Goal: Task Accomplishment & Management: Manage account settings

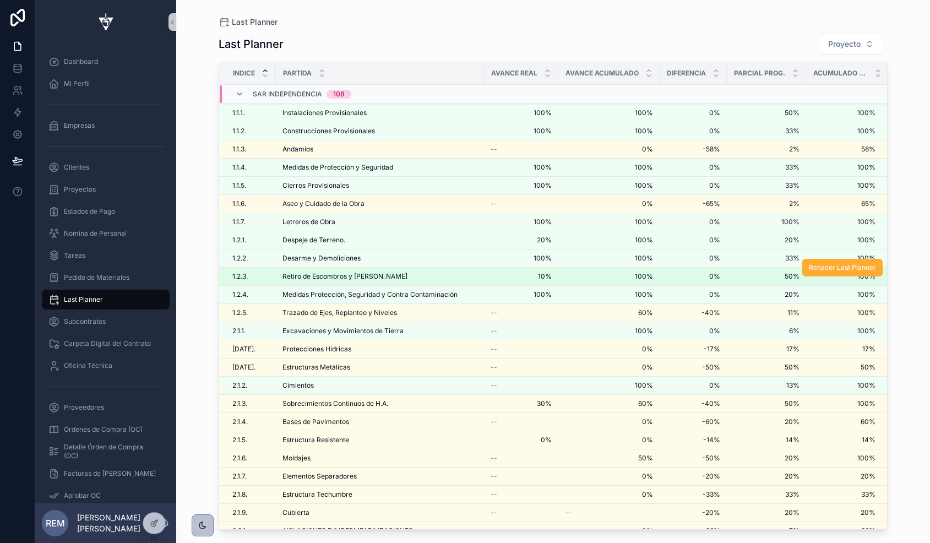
click at [354, 278] on span "Retiro de Escombros y [PERSON_NAME]" at bounding box center [344, 276] width 125 height 9
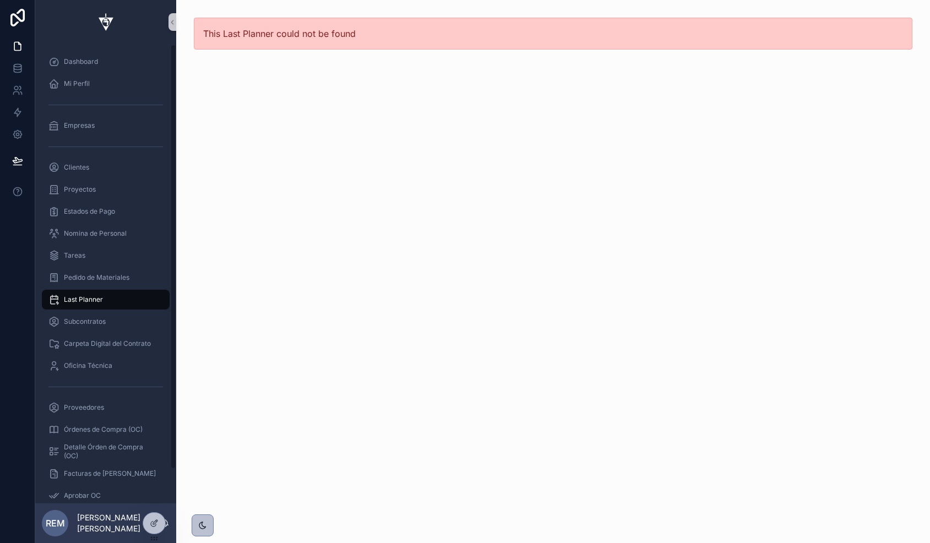
click at [80, 301] on span "Last Planner" at bounding box center [83, 299] width 39 height 9
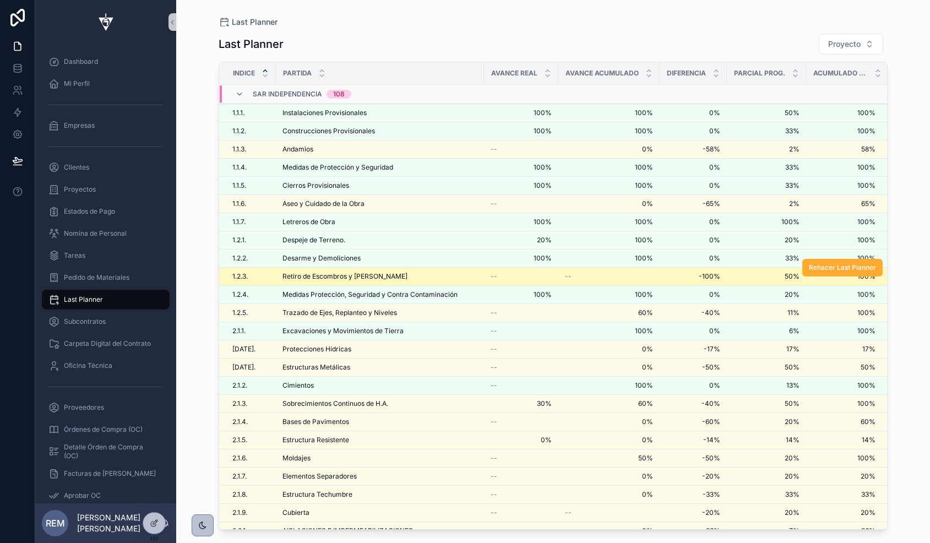
click at [350, 277] on span "Retiro de Escombros y [PERSON_NAME]" at bounding box center [344, 276] width 125 height 9
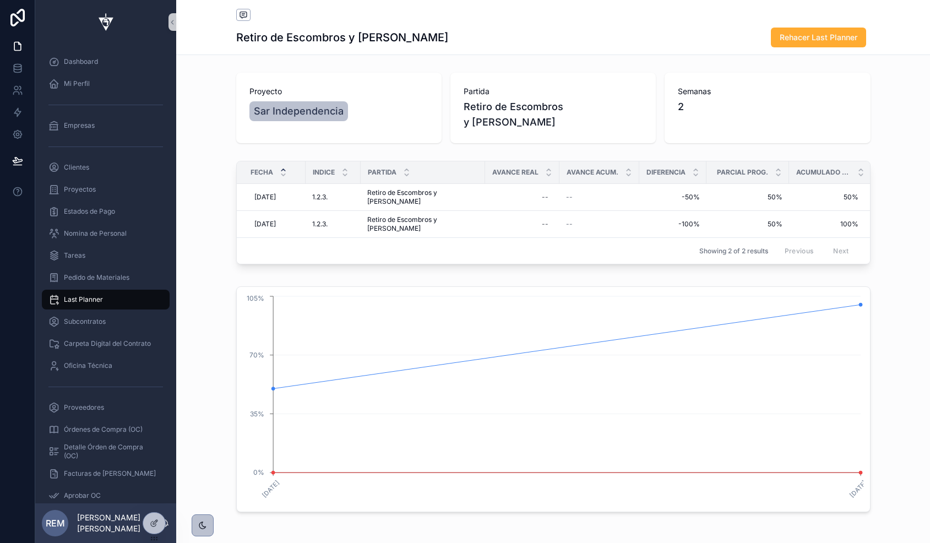
click at [202, 133] on div "Proyecto Sar Independencia [PERSON_NAME] Retiro de Escombros y Basura Semanas 2" at bounding box center [552, 107] width 753 height 79
click at [71, 301] on span "Last Planner" at bounding box center [83, 299] width 39 height 9
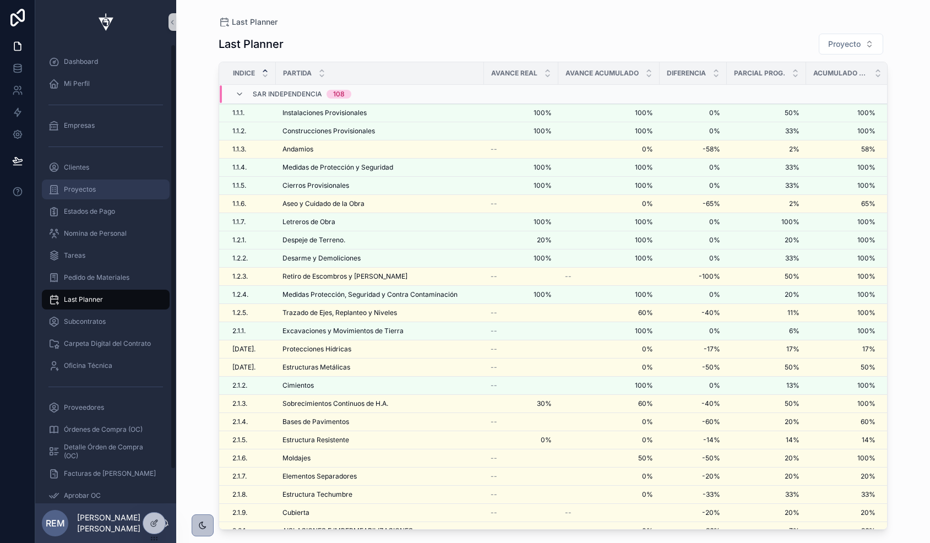
click at [89, 193] on span "Proyectos" at bounding box center [80, 189] width 32 height 9
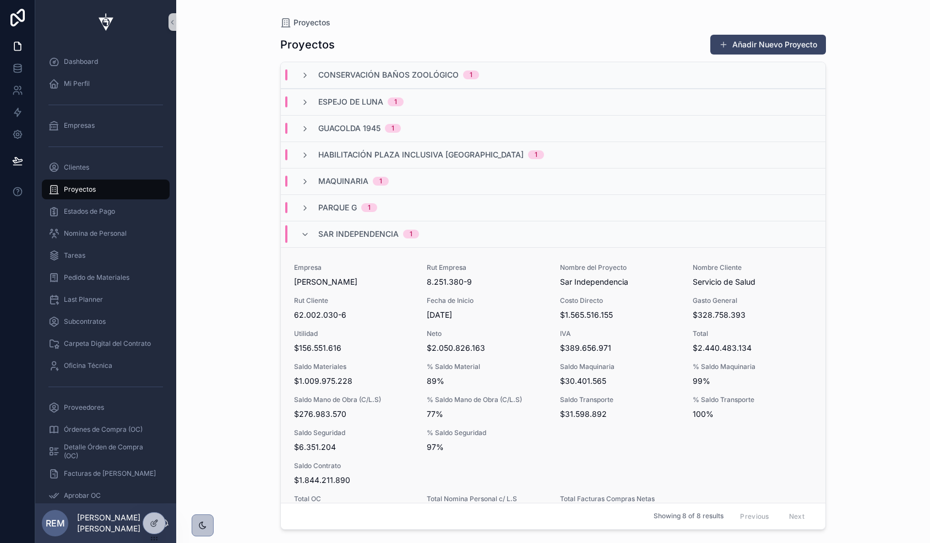
click at [343, 363] on span "Saldo Materiales" at bounding box center [353, 366] width 119 height 9
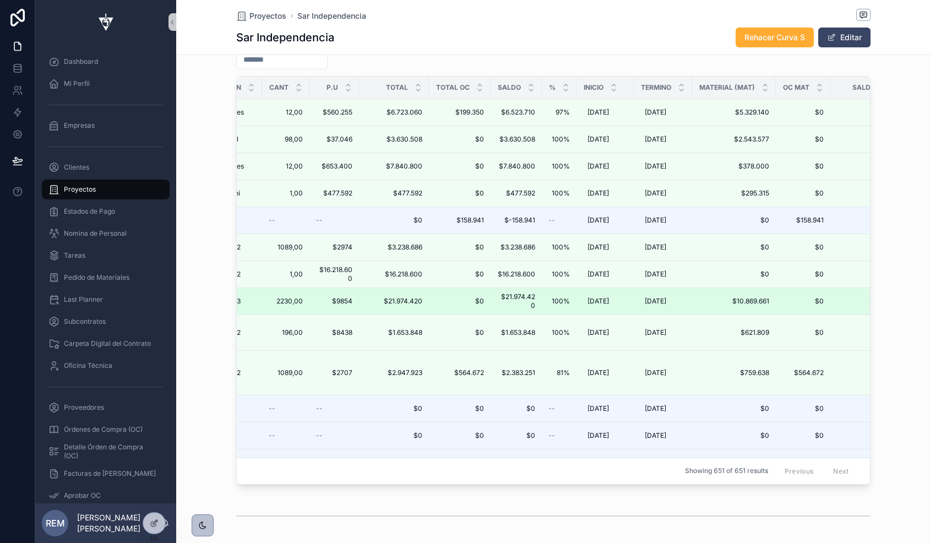
scroll to position [128, 154]
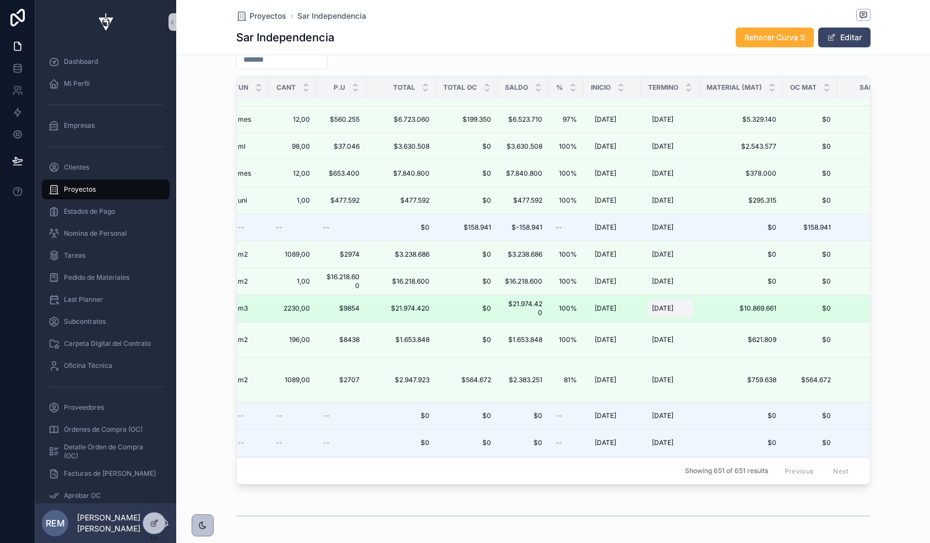
click at [664, 307] on span "[DATE]" at bounding box center [662, 308] width 21 height 9
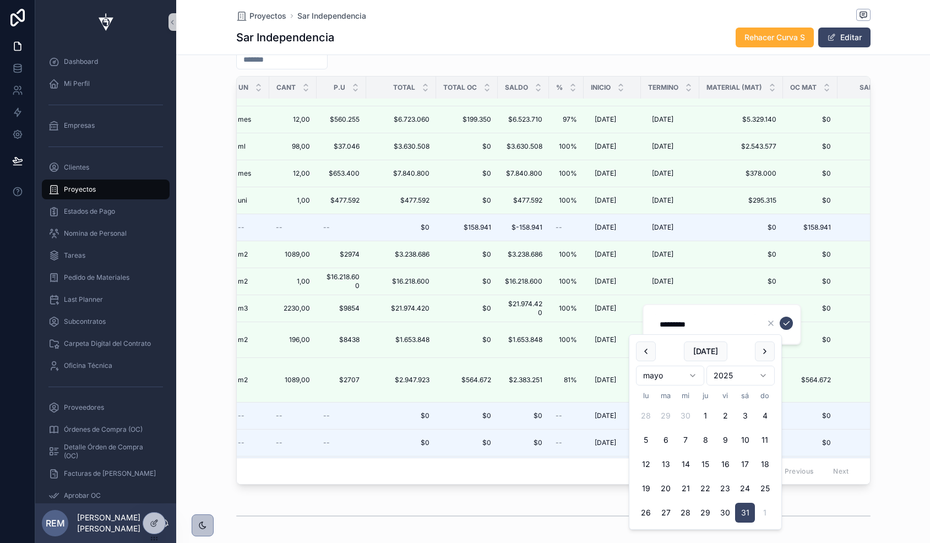
click at [671, 324] on input "*********" at bounding box center [705, 323] width 105 height 15
type input "**********"
click at [682, 514] on button "31" at bounding box center [685, 513] width 20 height 20
click at [687, 513] on button "31" at bounding box center [685, 513] width 20 height 20
click at [786, 323] on icon "scrollable content" at bounding box center [786, 323] width 9 height 9
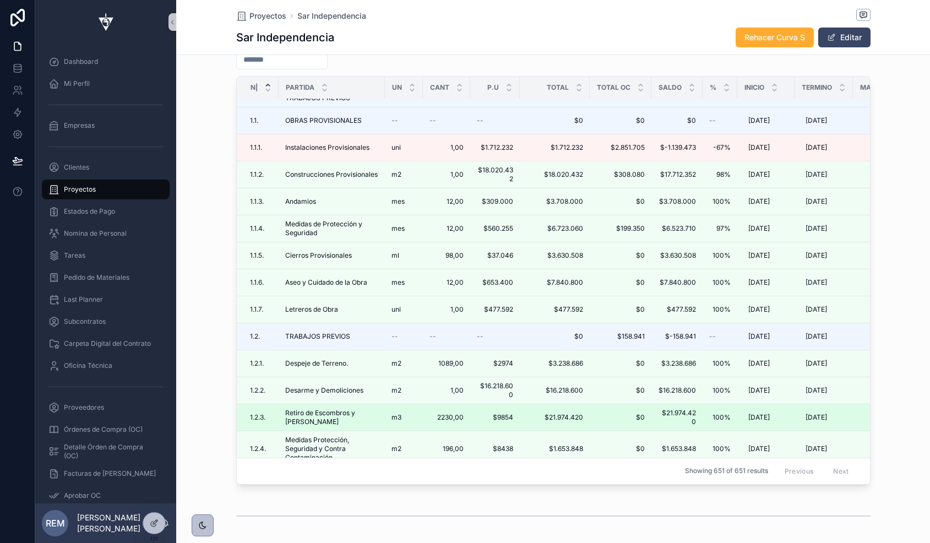
scroll to position [87, 0]
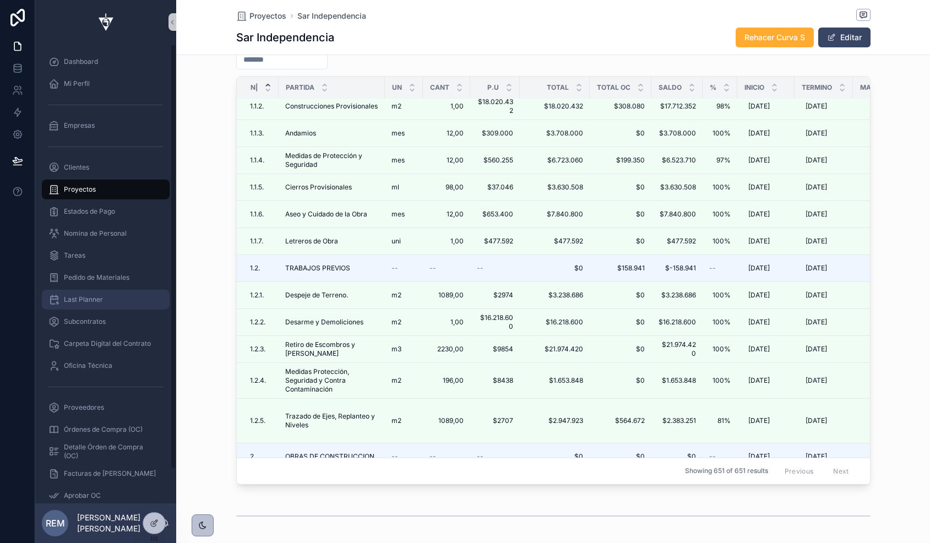
click at [75, 298] on span "Last Planner" at bounding box center [83, 299] width 39 height 9
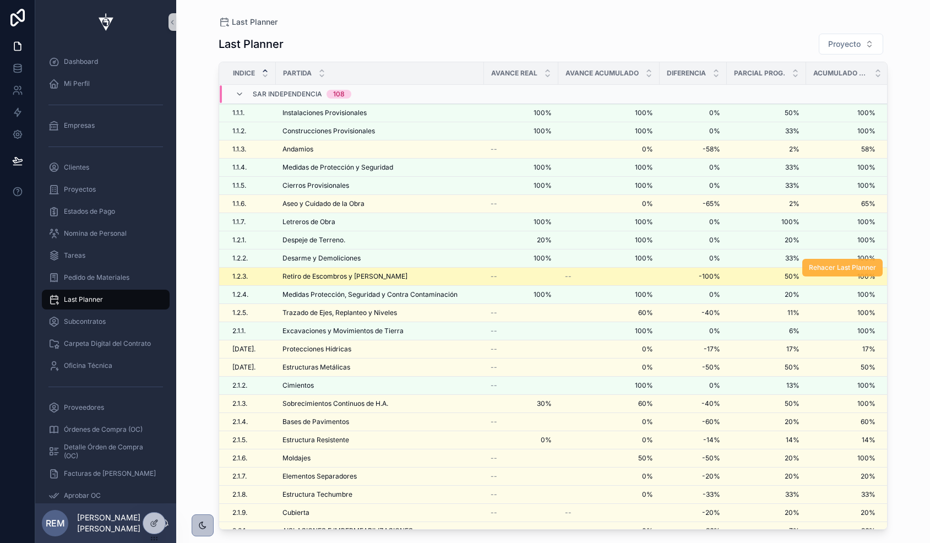
click at [830, 274] on button "Rehacer Last Planner" at bounding box center [842, 268] width 80 height 18
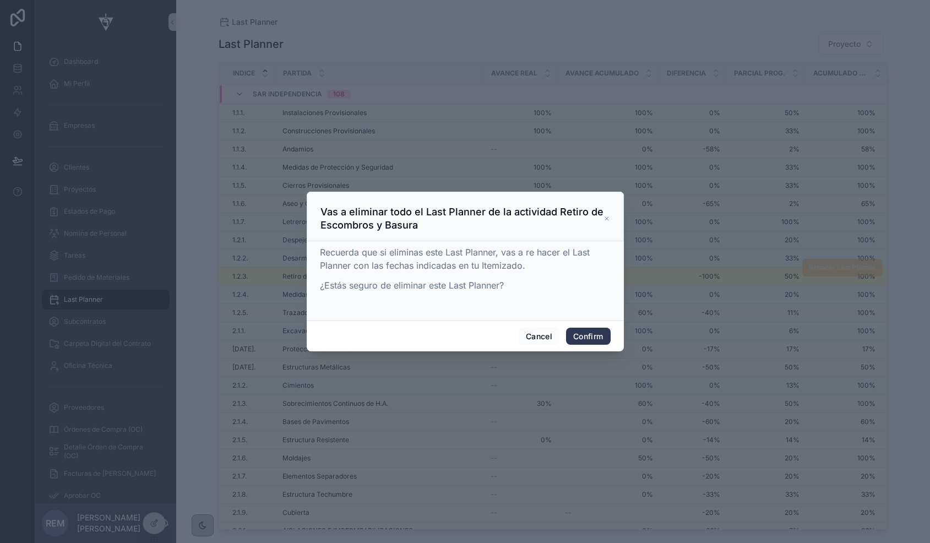
click at [571, 330] on button "Confirm" at bounding box center [588, 336] width 44 height 18
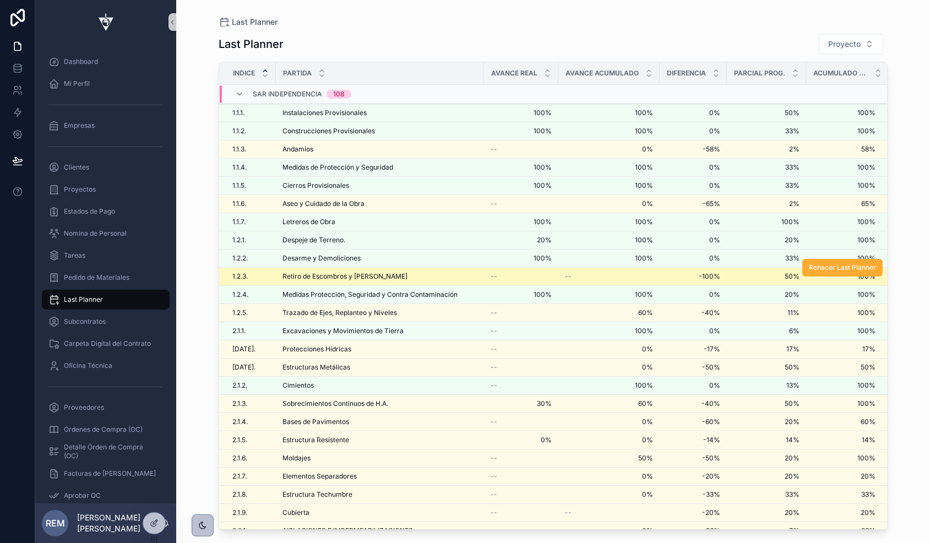
click at [323, 274] on span "Retiro de Escombros y [PERSON_NAME]" at bounding box center [344, 276] width 125 height 9
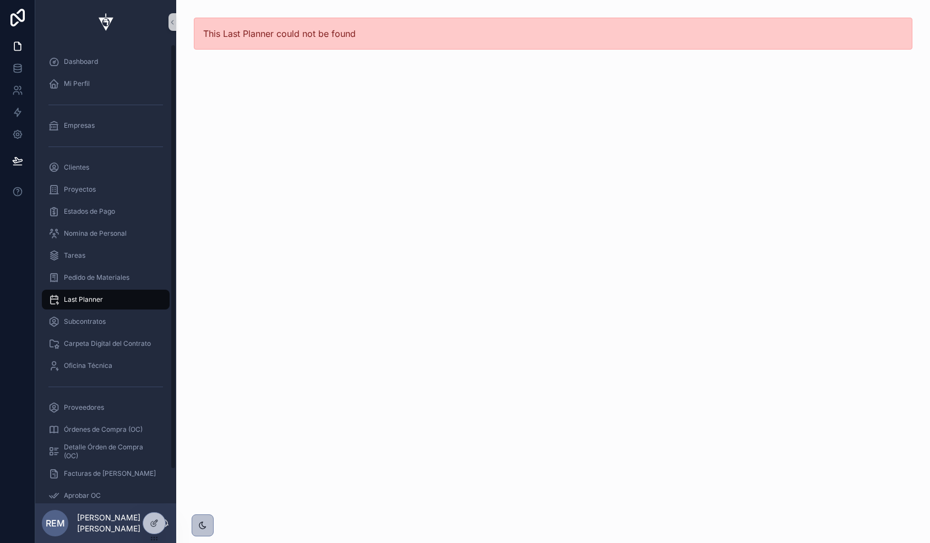
click at [84, 297] on span "Last Planner" at bounding box center [83, 299] width 39 height 9
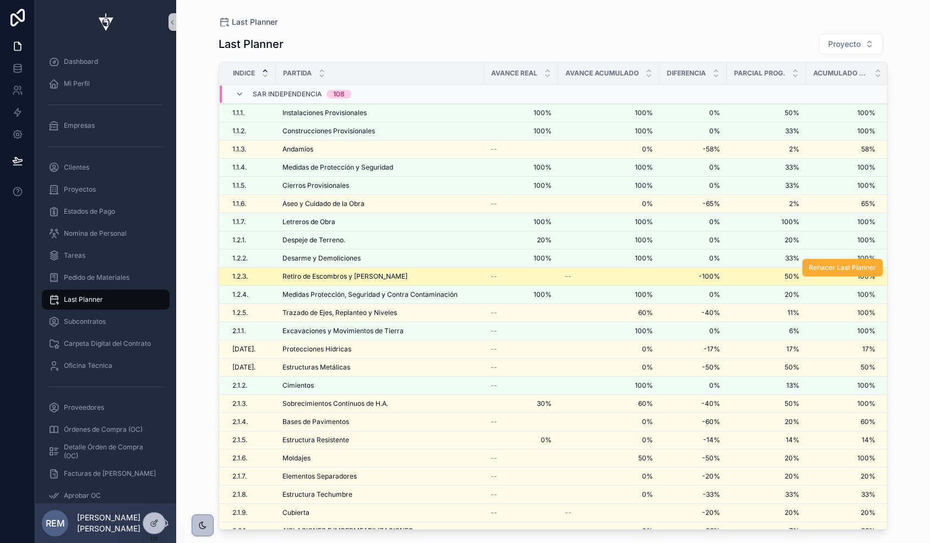
click at [301, 278] on span "Retiro de Escombros y [PERSON_NAME]" at bounding box center [344, 276] width 125 height 9
click at [301, 278] on div "Last Planner Last Planner Proyecto Indice Partida Avance Real Avance Acumulado …" at bounding box center [552, 271] width 753 height 543
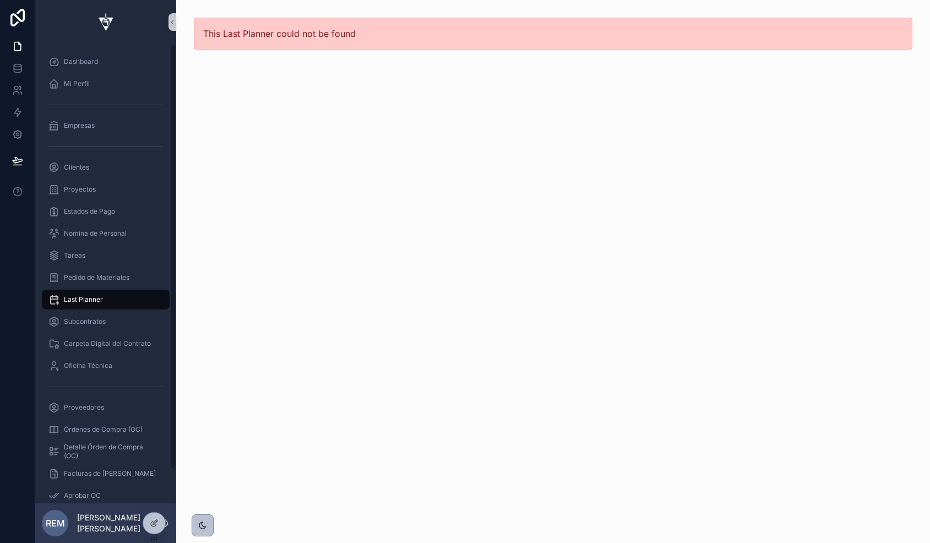
click at [92, 293] on div "Last Planner" at bounding box center [105, 300] width 114 height 18
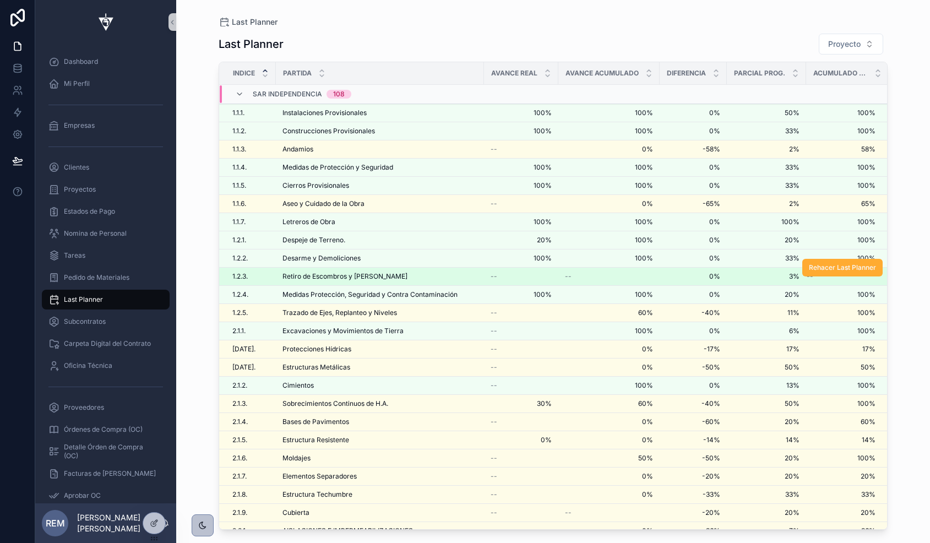
click at [295, 278] on span "Retiro de Escombros y [PERSON_NAME]" at bounding box center [344, 276] width 125 height 9
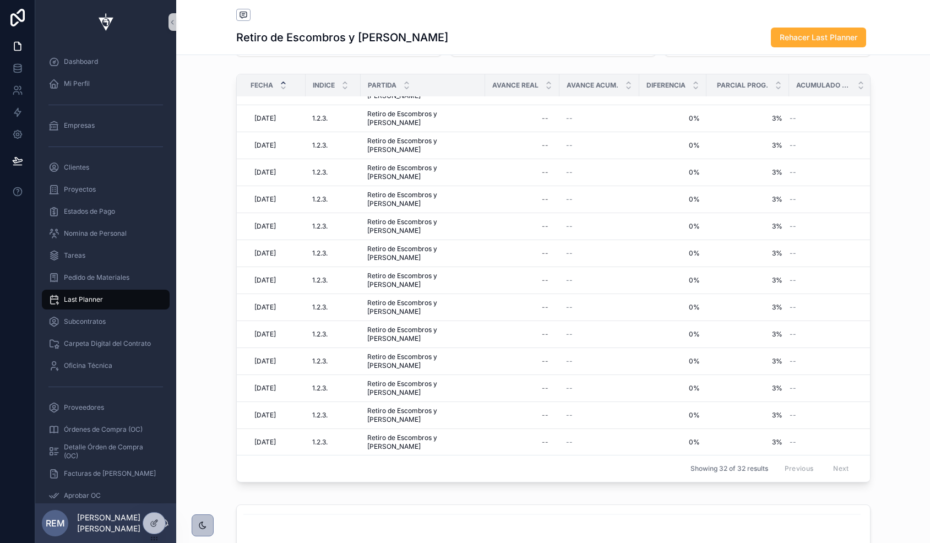
scroll to position [10, 0]
